Goal: Find specific page/section: Find specific page/section

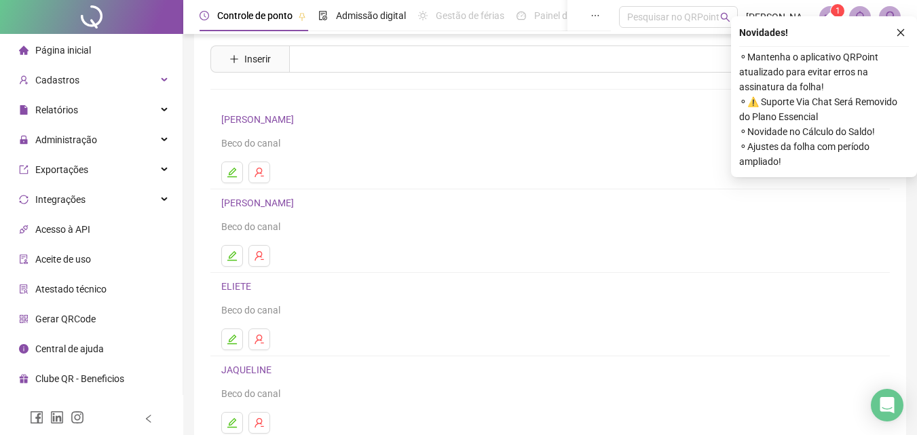
scroll to position [221, 0]
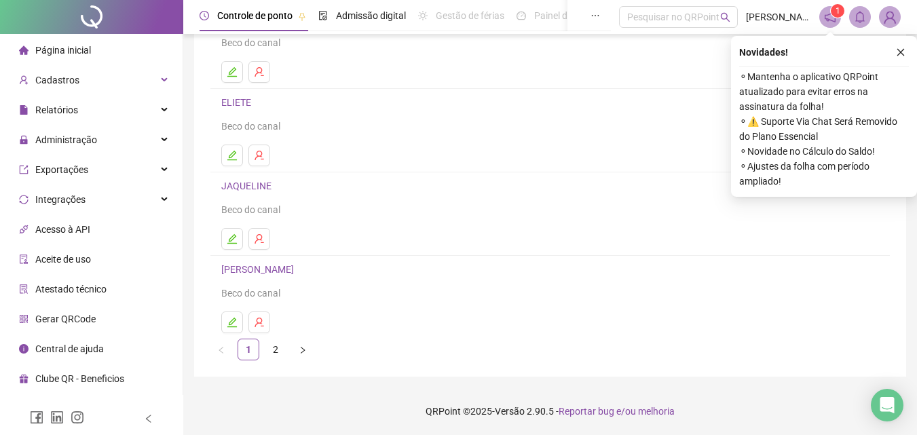
click at [266, 361] on div "Leia o artigo sobre colaboradores Assista o vídeo Faça um tour Inserir Nenhum r…" at bounding box center [550, 99] width 712 height 553
click at [270, 355] on link "2" at bounding box center [276, 350] width 20 height 20
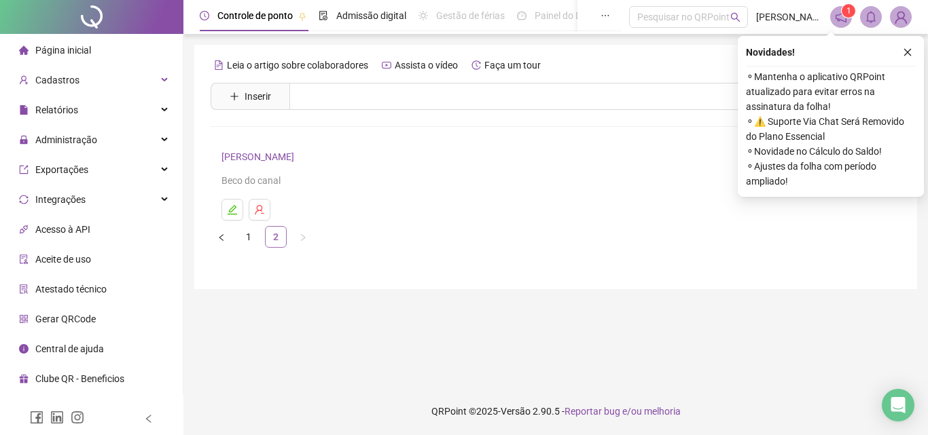
click at [267, 226] on li "2" at bounding box center [276, 237] width 22 height 22
click at [253, 243] on link "1" at bounding box center [248, 237] width 20 height 20
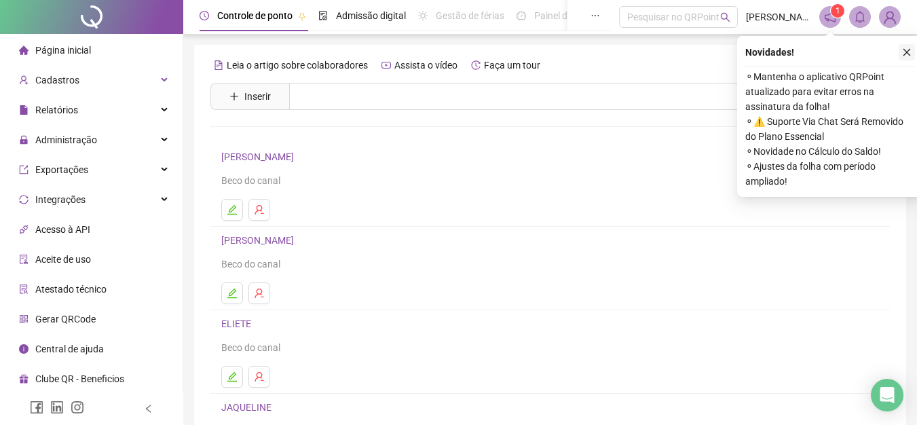
click at [910, 52] on icon "close" at bounding box center [908, 53] width 10 height 10
